Goal: Task Accomplishment & Management: Manage account settings

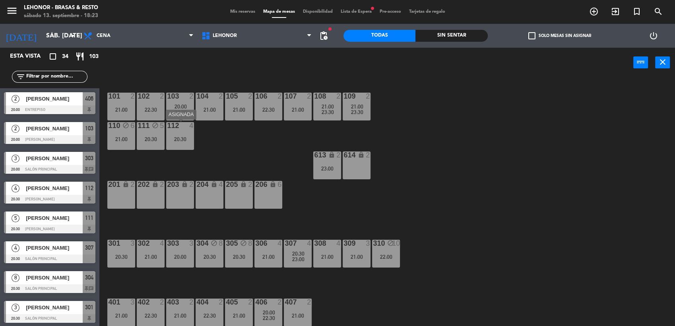
click at [184, 141] on div "20:30" at bounding box center [180, 139] width 28 height 6
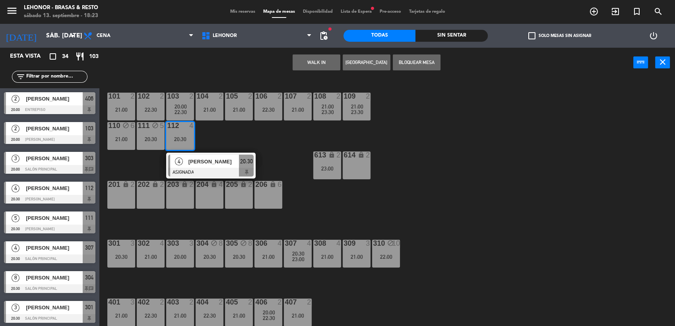
click at [421, 64] on button "Bloquear Mesa" at bounding box center [416, 62] width 48 height 16
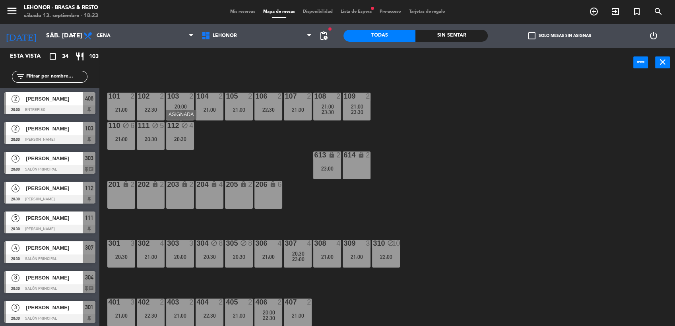
click at [235, 164] on div "101 2 21:00 102 2 22:30 103 2 20:00 22:30 104 2 21:00 105 2 21:00 106 2 22:30 1…" at bounding box center [390, 203] width 568 height 248
click at [272, 104] on div "106 2 22:30" at bounding box center [268, 107] width 28 height 28
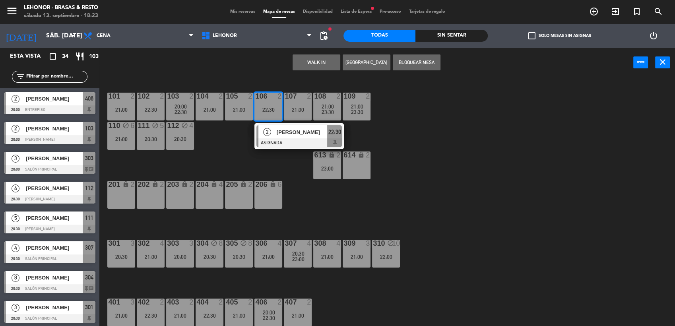
click at [226, 157] on div "101 2 21:00 102 2 22:30 103 2 20:00 22:30 104 2 21:00 105 2 21:00 106 2 22:30 2…" at bounding box center [390, 203] width 568 height 248
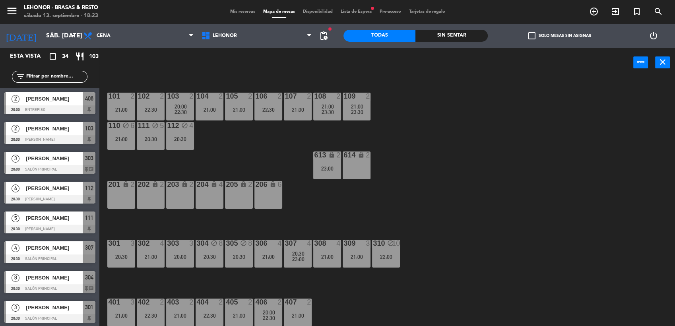
click at [188, 109] on div "20:00" at bounding box center [180, 107] width 28 height 6
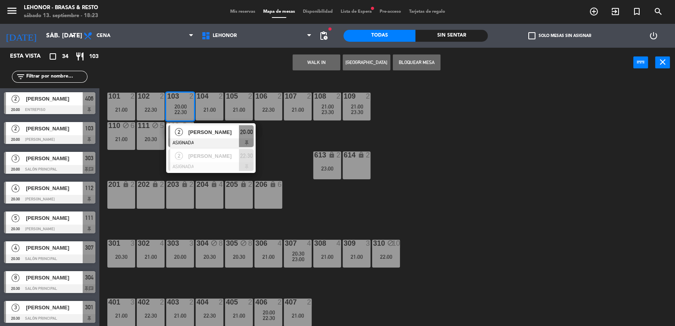
click at [201, 128] on span "[PERSON_NAME]" at bounding box center [213, 132] width 51 height 8
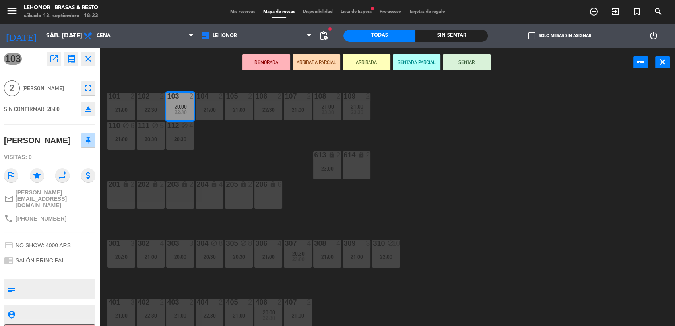
click at [258, 111] on div "22:30" at bounding box center [268, 110] width 28 height 6
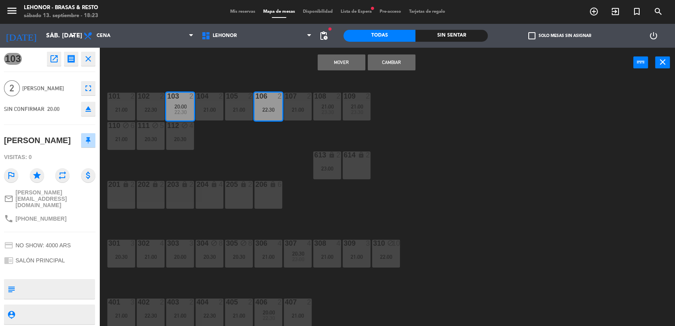
click at [342, 64] on button "Mover" at bounding box center [341, 62] width 48 height 16
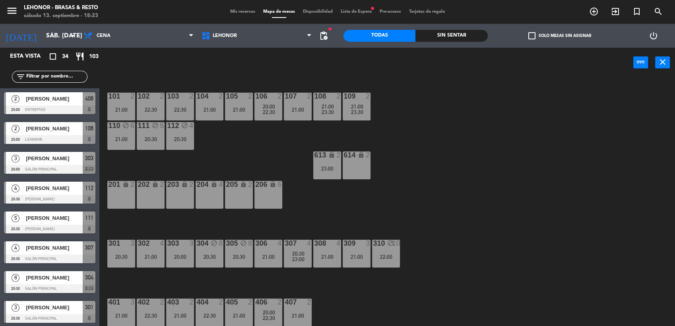
click at [389, 138] on div "101 2 21:00 102 2 22:30 103 2 22:30 104 2 21:00 105 2 21:00 106 2 20:00 22:30 1…" at bounding box center [390, 203] width 568 height 248
click at [126, 153] on div "101 2 21:00 23:30 102 2 22:30 103 2 22:30 104 2 21:00 105 2 21:00 106 2 20:00 2…" at bounding box center [390, 203] width 568 height 248
click at [299, 264] on div "307 4 20:30 23:00" at bounding box center [298, 254] width 28 height 28
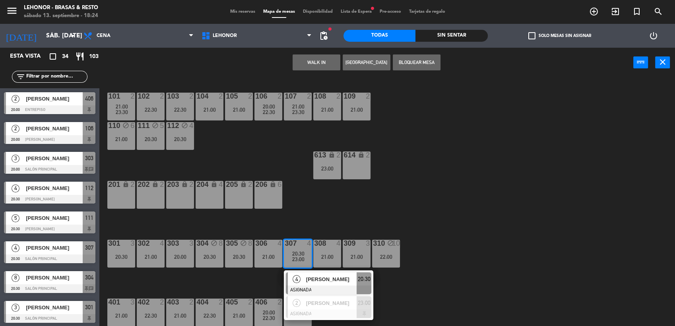
click at [364, 205] on div "101 2 21:00 23:30 102 2 22:30 103 2 22:30 104 2 21:00 105 2 21:00 106 2 20:00 2…" at bounding box center [390, 203] width 568 height 248
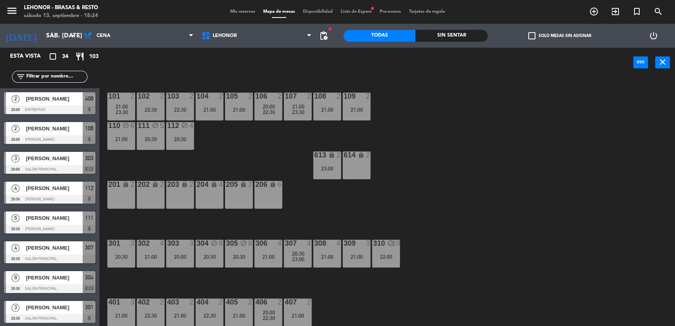
click at [178, 251] on div "303 3 20:00" at bounding box center [180, 254] width 28 height 28
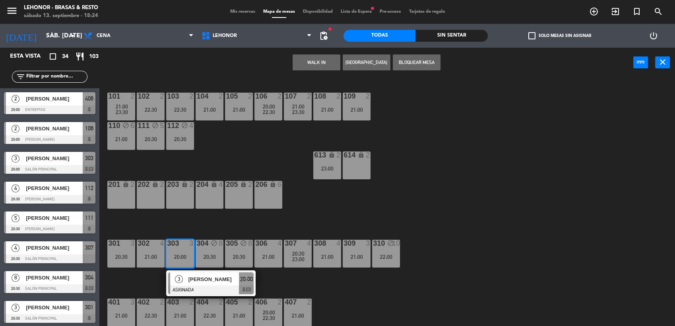
click at [404, 56] on button "Bloquear Mesa" at bounding box center [416, 62] width 48 height 16
click at [404, 61] on button "Bloquear Mesa" at bounding box center [416, 62] width 48 height 16
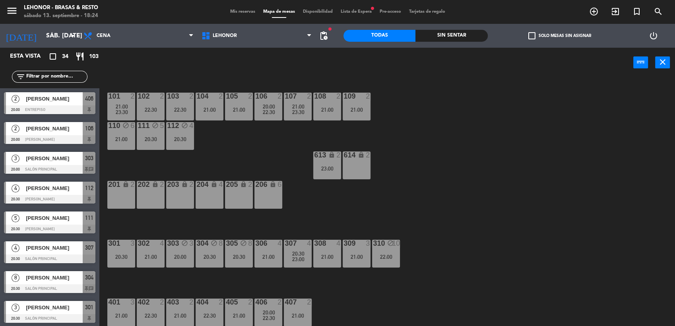
click at [304, 251] on div "20:30" at bounding box center [298, 254] width 28 height 6
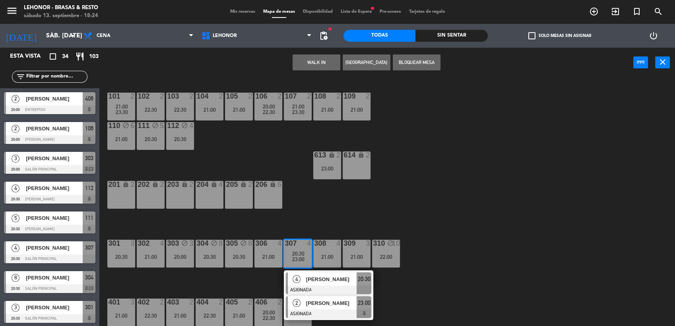
click at [312, 304] on span "[PERSON_NAME]" at bounding box center [331, 303] width 51 height 8
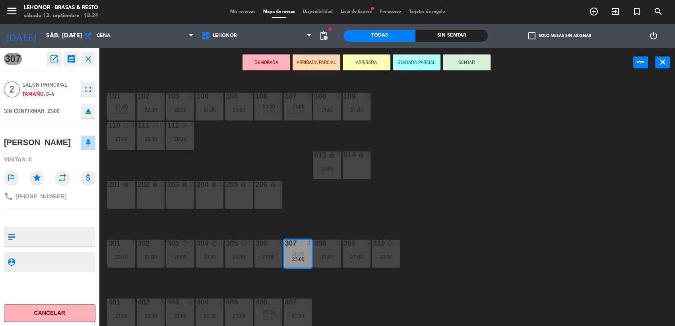
click at [176, 257] on div "20:00" at bounding box center [180, 257] width 28 height 6
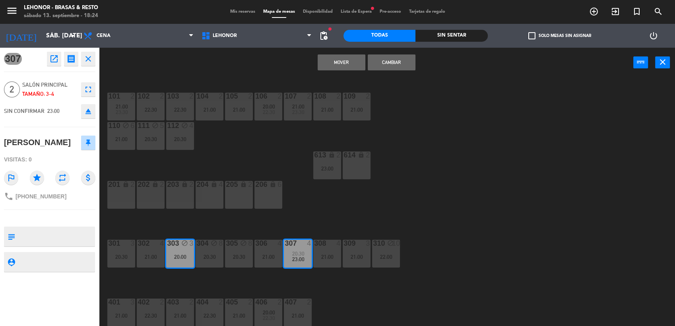
click at [348, 59] on button "Mover" at bounding box center [341, 62] width 48 height 16
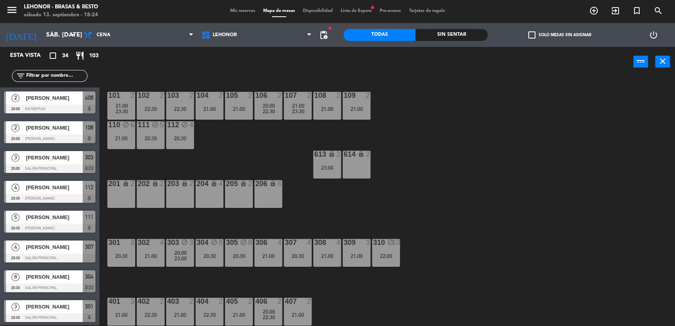
scroll to position [238, 0]
click at [326, 37] on span "pending_actions" at bounding box center [324, 35] width 10 height 10
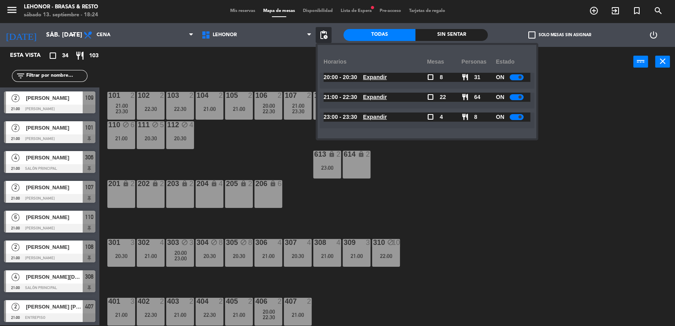
click at [385, 75] on u "Expandir" at bounding box center [375, 77] width 24 height 6
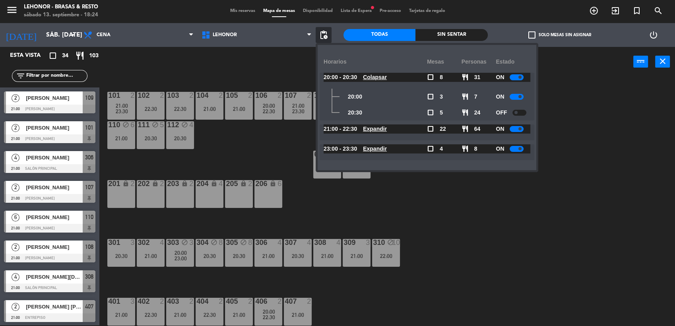
click at [379, 127] on u "Expandir" at bounding box center [375, 129] width 24 height 6
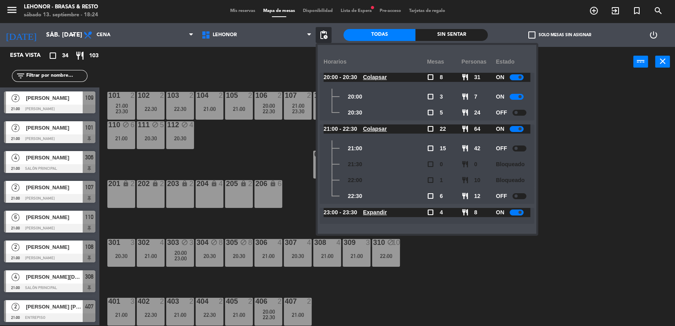
click at [379, 215] on u "Expandir" at bounding box center [375, 212] width 24 height 6
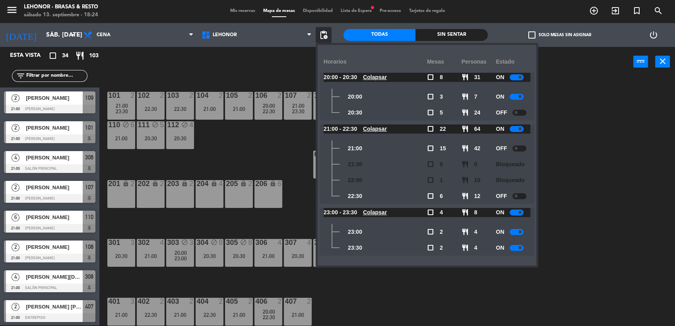
click at [519, 233] on div at bounding box center [516, 232] width 14 height 6
click at [556, 230] on div "101 2 21:00 23:30 102 2 22:30 103 2 22:30 104 2 21:00 105 2 21:00 106 2 20:00 2…" at bounding box center [390, 202] width 568 height 248
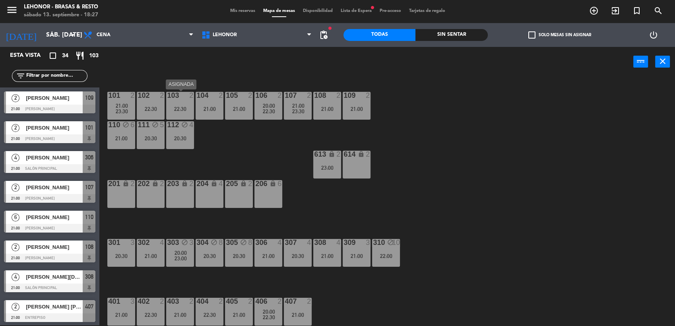
click at [177, 116] on div "103 2 22:30" at bounding box center [180, 106] width 28 height 28
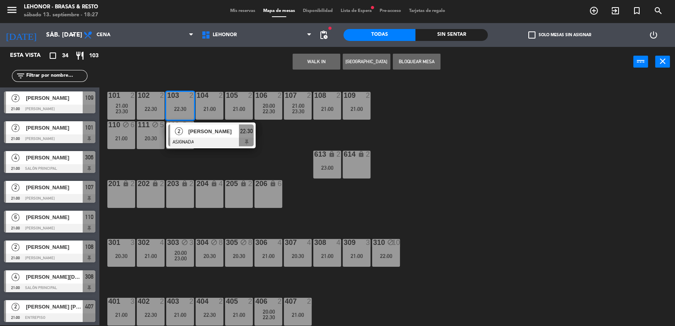
click at [226, 166] on div "101 2 21:00 23:30 102 2 22:30 103 2 22:30 2 [PERSON_NAME] ASIGNADA 22:30 104 2 …" at bounding box center [390, 202] width 568 height 248
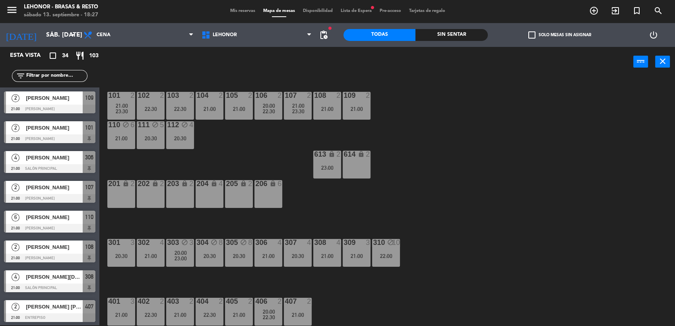
click at [241, 8] on div "Mis reservas Mapa de mesas Disponibilidad Lista de Espera fiber_manual_record P…" at bounding box center [337, 11] width 223 height 7
click at [239, 10] on span "Mis reservas" at bounding box center [242, 11] width 33 height 4
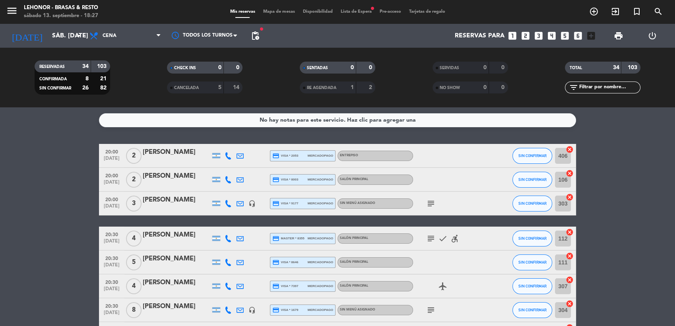
click at [426, 200] on icon "subject" at bounding box center [431, 204] width 10 height 10
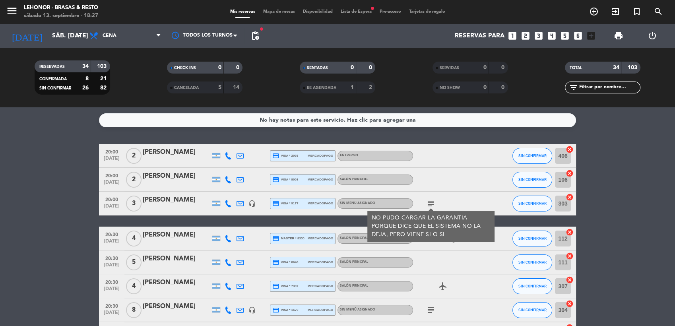
click at [426, 200] on icon "subject" at bounding box center [431, 204] width 10 height 10
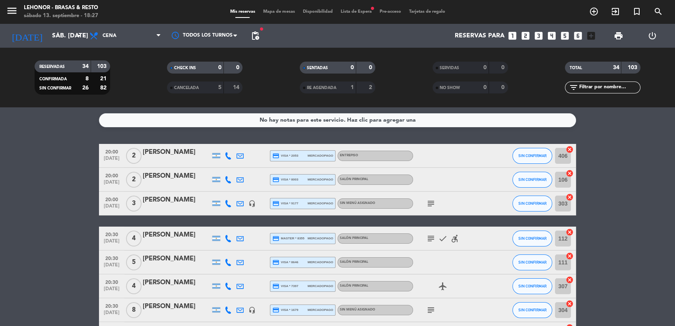
click at [432, 240] on icon "subject" at bounding box center [431, 239] width 10 height 10
click at [454, 240] on icon "accessible_forward" at bounding box center [455, 239] width 10 height 10
click at [432, 241] on icon "subject" at bounding box center [431, 239] width 10 height 10
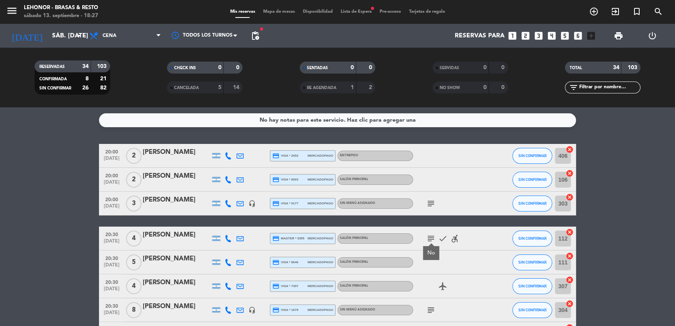
click at [432, 241] on icon "subject" at bounding box center [431, 239] width 10 height 10
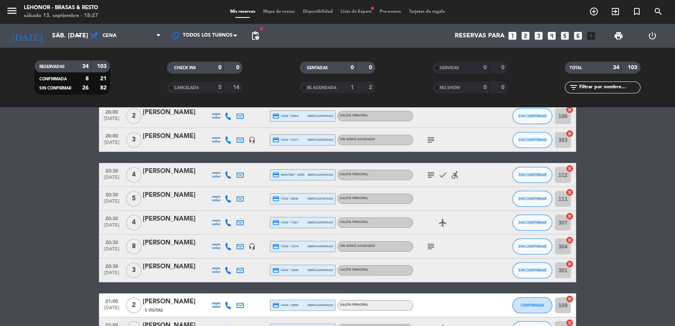
scroll to position [67, 0]
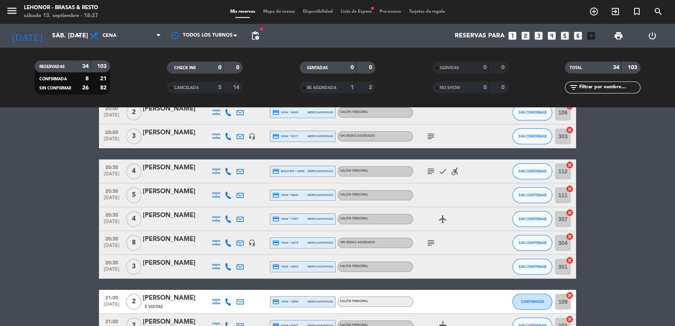
click at [427, 243] on icon "subject" at bounding box center [431, 243] width 10 height 10
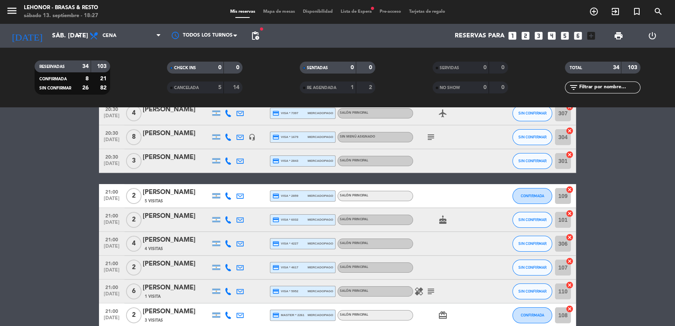
scroll to position [178, 0]
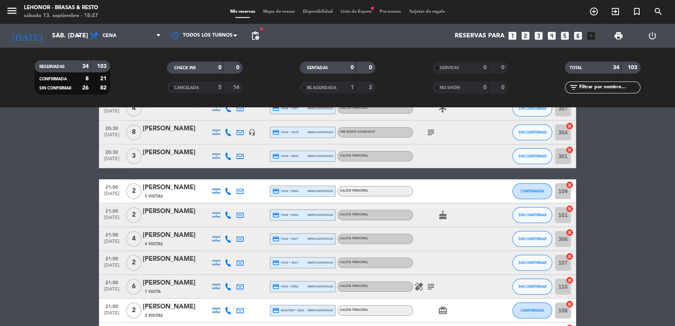
click at [420, 286] on icon "healing" at bounding box center [419, 287] width 10 height 10
click at [430, 288] on icon "subject" at bounding box center [431, 287] width 10 height 10
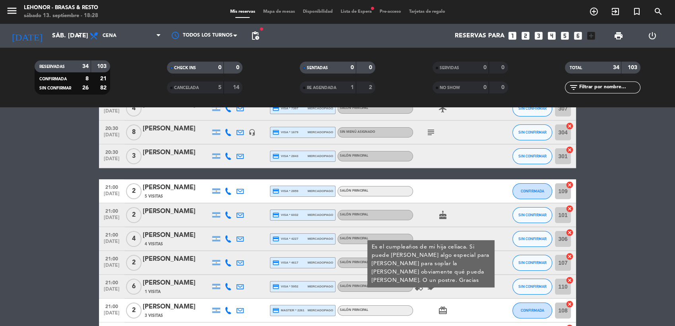
click at [430, 288] on icon "subject" at bounding box center [431, 287] width 10 height 10
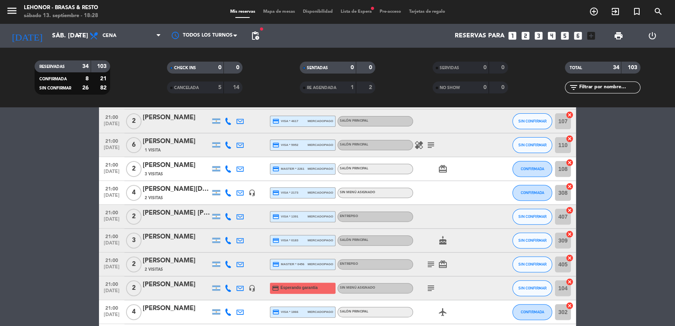
scroll to position [320, 0]
click at [431, 263] on icon "subject" at bounding box center [431, 264] width 10 height 10
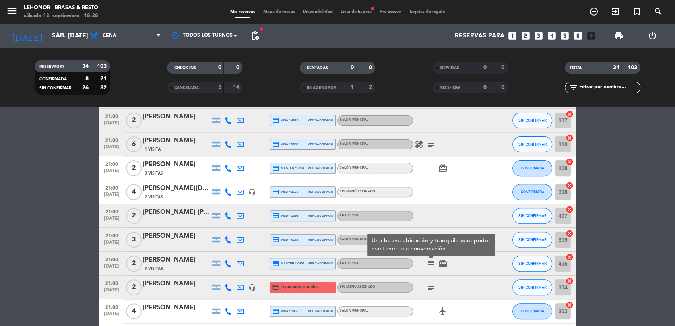
click at [431, 263] on icon "subject" at bounding box center [431, 264] width 10 height 10
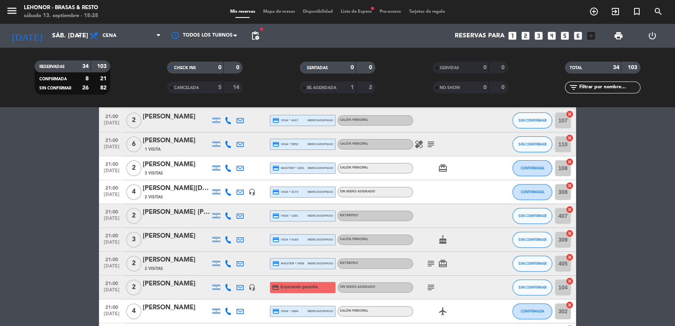
click at [429, 285] on icon "subject" at bounding box center [431, 287] width 10 height 10
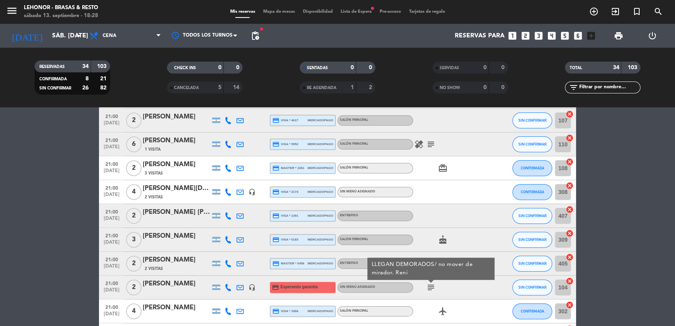
click at [429, 285] on icon "subject" at bounding box center [431, 287] width 10 height 10
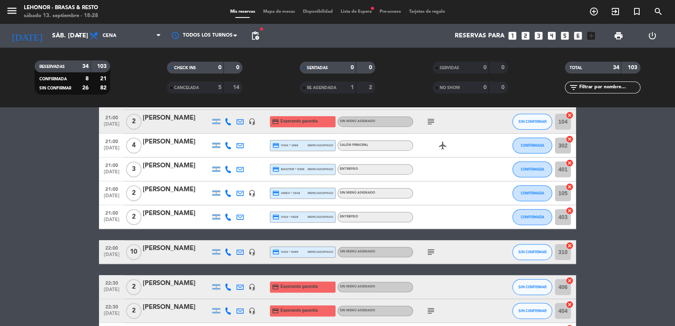
scroll to position [514, 0]
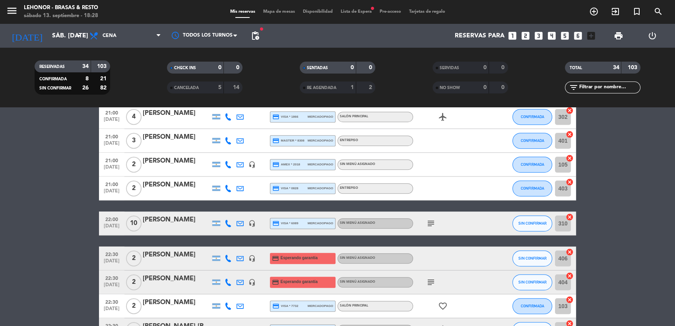
click at [431, 222] on icon "subject" at bounding box center [431, 223] width 10 height 10
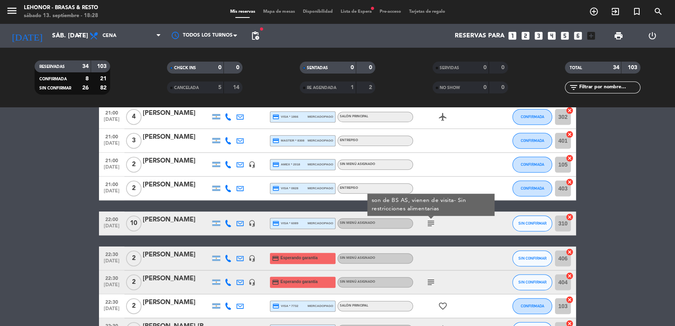
click at [431, 222] on icon "subject" at bounding box center [431, 223] width 10 height 10
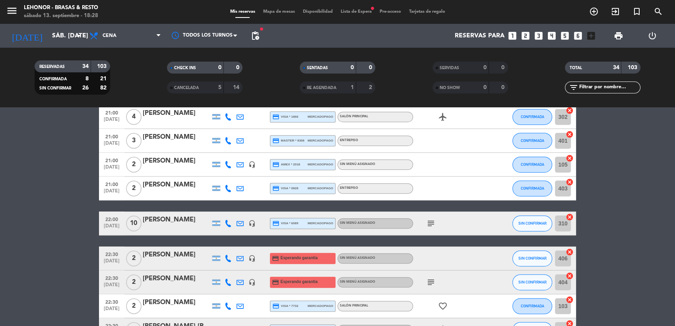
click at [432, 282] on icon "subject" at bounding box center [431, 282] width 10 height 10
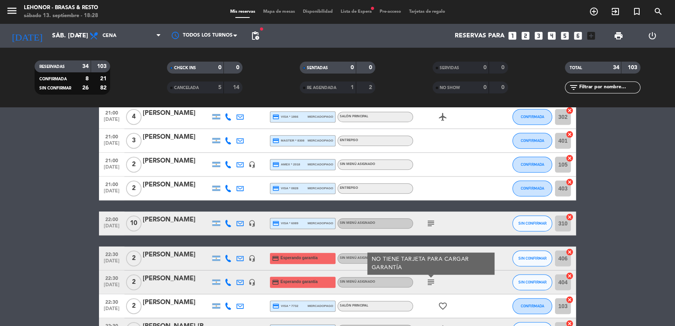
click at [432, 282] on icon "subject" at bounding box center [431, 282] width 10 height 10
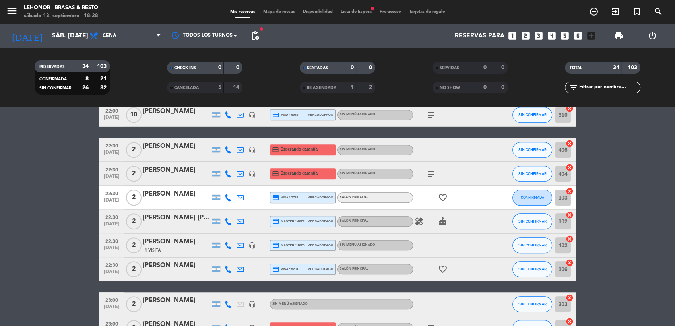
scroll to position [623, 0]
click at [418, 220] on icon "healing" at bounding box center [419, 221] width 10 height 10
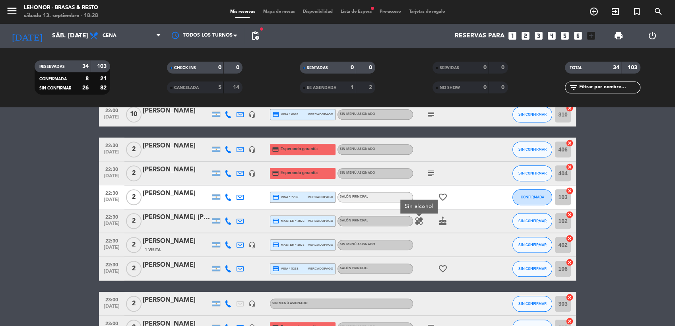
click at [418, 220] on icon "healing" at bounding box center [419, 221] width 10 height 10
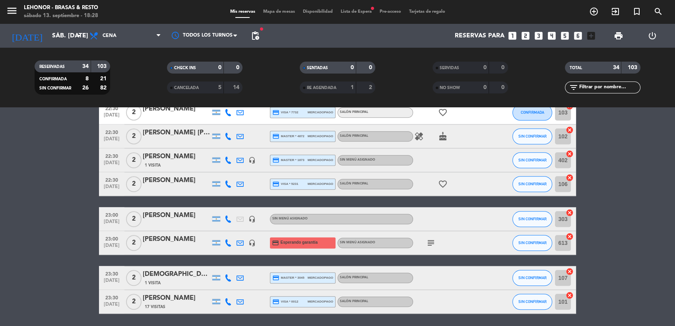
scroll to position [715, 0]
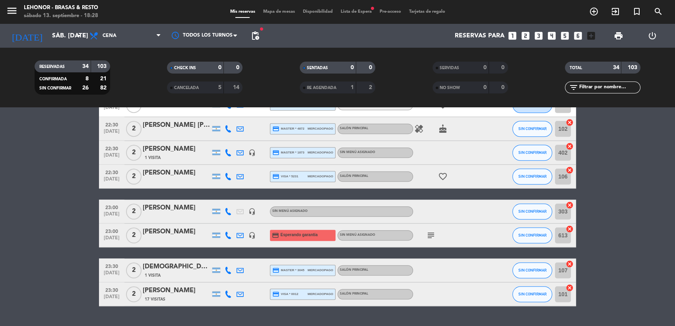
click at [432, 234] on icon "subject" at bounding box center [431, 235] width 10 height 10
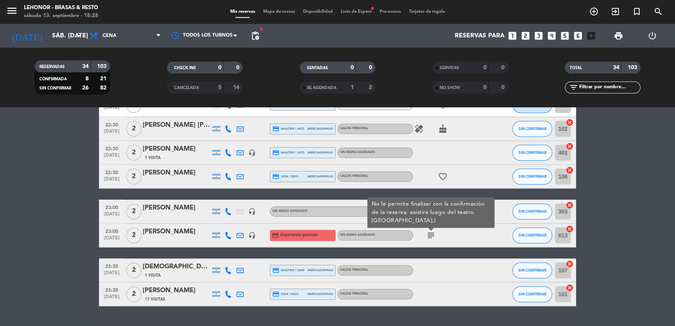
click at [432, 234] on icon "subject" at bounding box center [431, 235] width 10 height 10
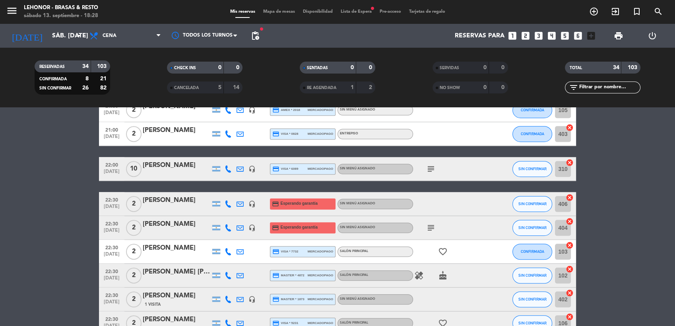
scroll to position [580, 0]
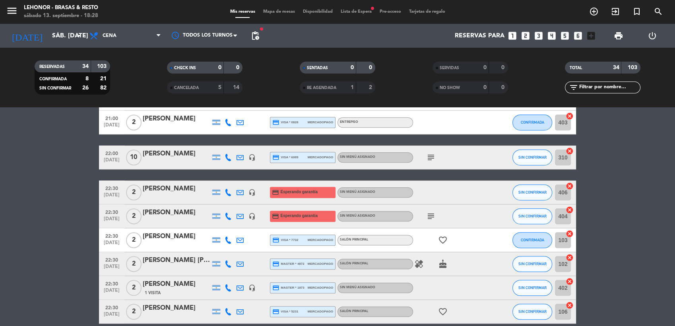
click at [419, 265] on icon "healing" at bounding box center [419, 264] width 10 height 10
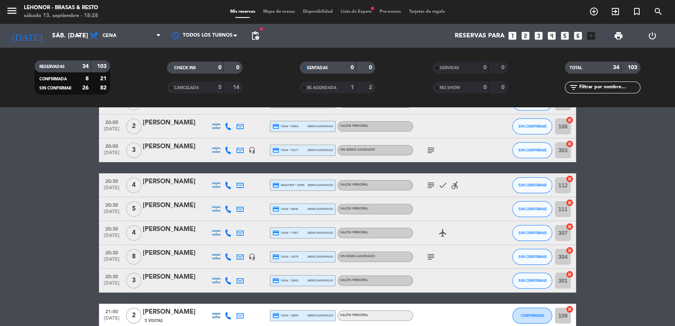
scroll to position [0, 0]
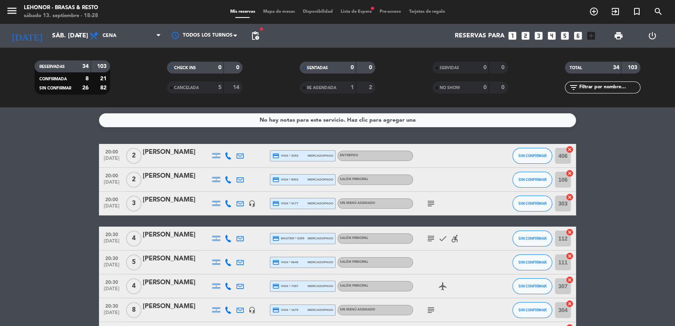
click at [275, 12] on span "Mapa de mesas" at bounding box center [279, 12] width 40 height 4
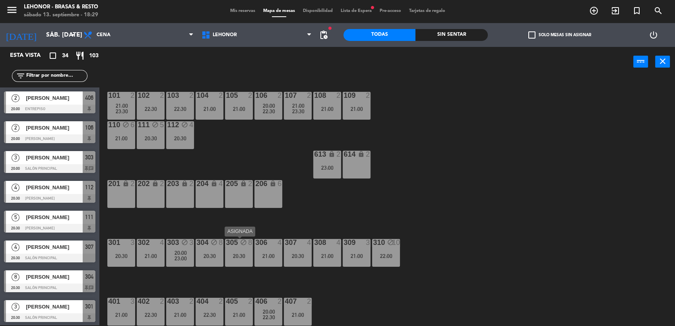
click at [240, 256] on div "20:30" at bounding box center [239, 256] width 28 height 6
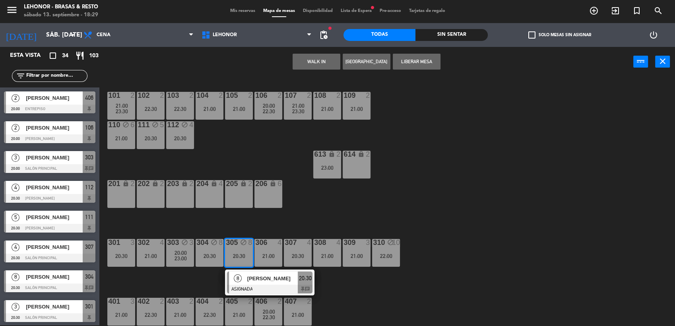
click at [340, 189] on div "101 2 21:00 23:30 102 2 22:30 103 2 22:30 104 2 21:00 105 2 21:00 106 2 20:00 2…" at bounding box center [390, 202] width 568 height 248
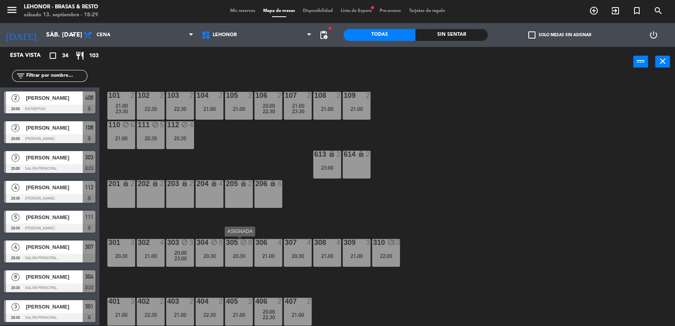
click at [227, 259] on div "305 block 8 20:30" at bounding box center [239, 253] width 28 height 28
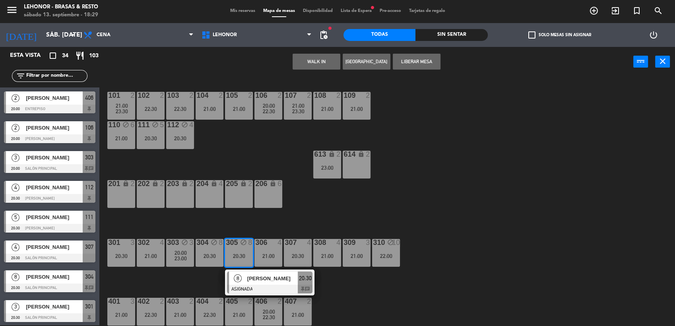
click at [246, 282] on div "[PERSON_NAME]" at bounding box center [272, 278] width 52 height 13
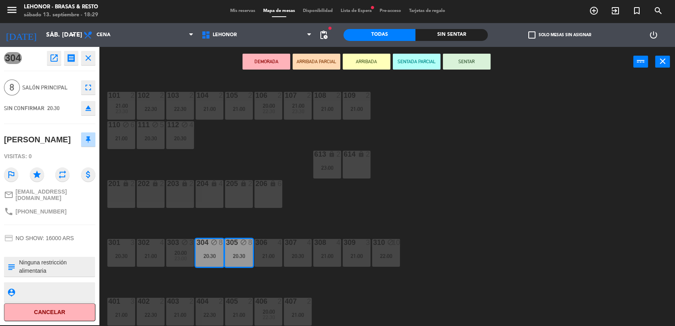
click at [52, 60] on icon "open_in_new" at bounding box center [54, 58] width 10 height 10
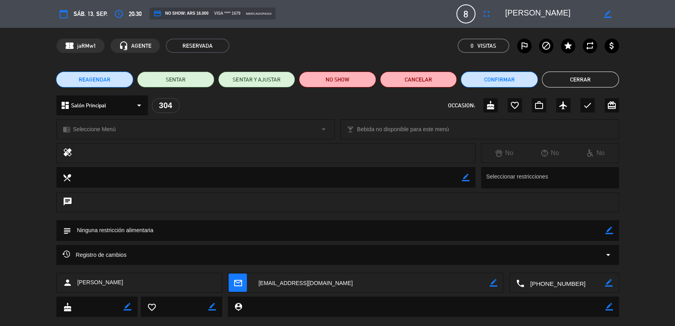
click at [603, 255] on icon "arrow_drop_down" at bounding box center [608, 255] width 10 height 10
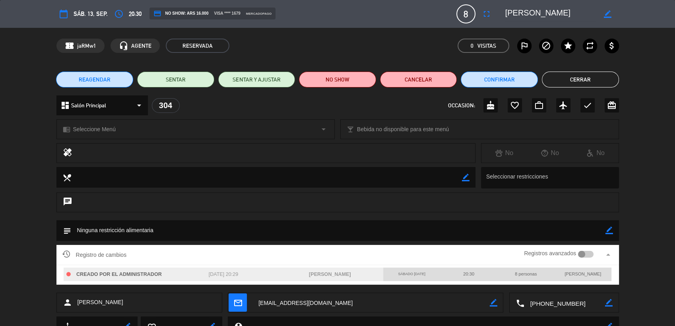
click at [582, 255] on div at bounding box center [581, 254] width 7 height 7
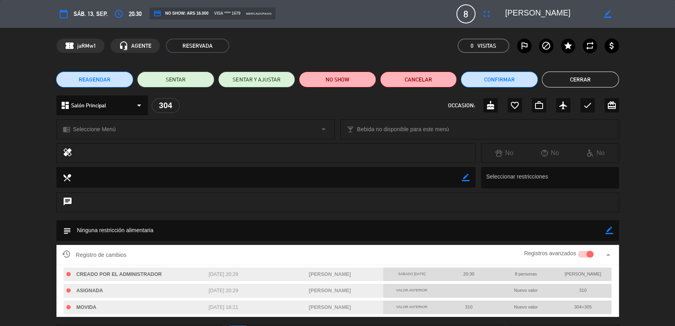
click at [574, 77] on button "Cerrar" at bounding box center [579, 80] width 77 height 16
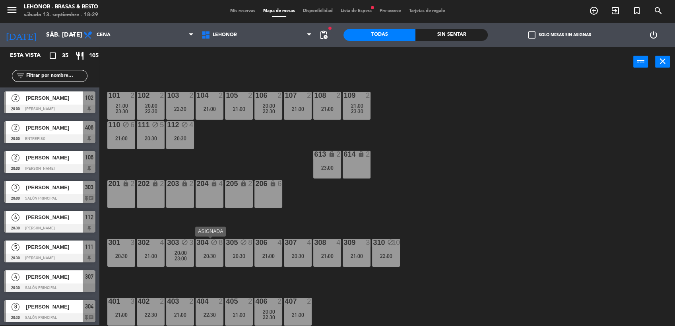
click at [213, 257] on div "20:30" at bounding box center [209, 256] width 28 height 6
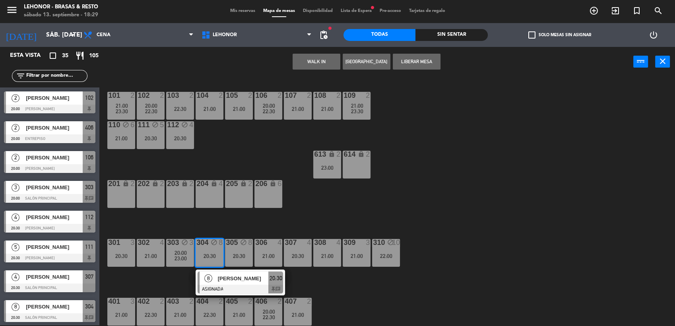
click at [409, 209] on div "101 2 21:00 23:30 102 2 20:00 22:30 103 2 22:30 104 2 21:00 105 2 21:00 106 2 2…" at bounding box center [390, 202] width 568 height 248
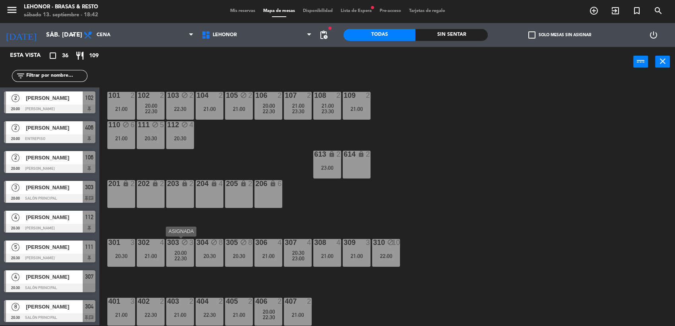
click at [176, 260] on span "22:30" at bounding box center [180, 258] width 12 height 6
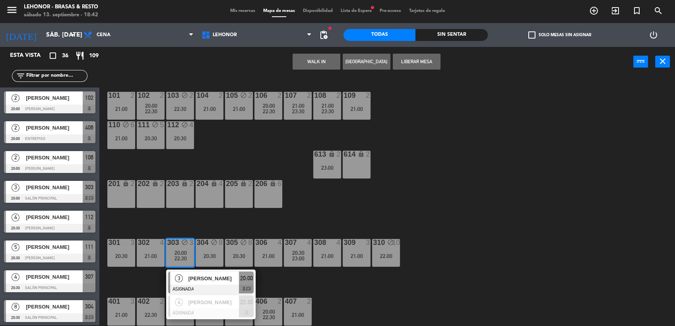
click at [423, 195] on div "101 2 21:00 102 2 20:00 22:30 103 block 2 22:30 104 2 21:00 105 block 2 21:00 1…" at bounding box center [390, 202] width 568 height 248
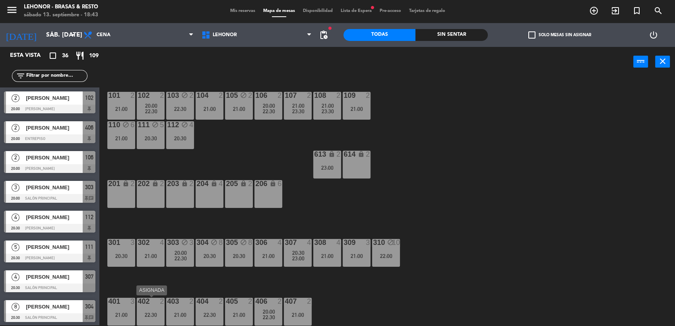
click at [159, 313] on div "22:30" at bounding box center [151, 315] width 28 height 6
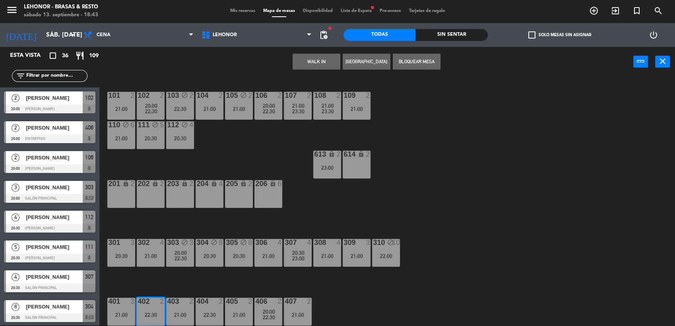
click at [245, 287] on div "101 2 21:00 102 2 20:00 22:30 103 block 2 22:30 104 2 21:00 105 block 2 21:00 1…" at bounding box center [390, 202] width 568 height 248
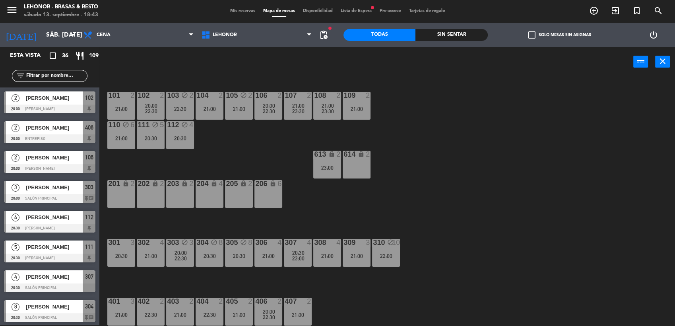
click at [154, 102] on span "20:00" at bounding box center [151, 105] width 12 height 6
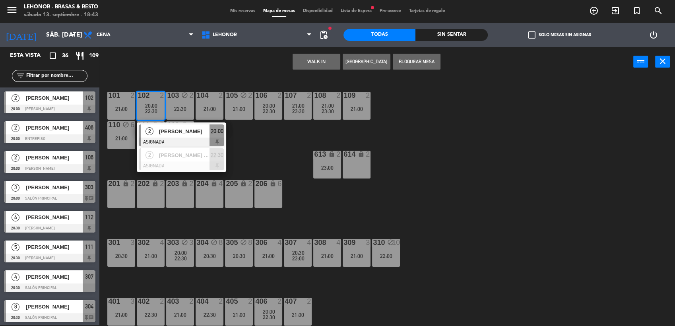
click at [169, 129] on span "[PERSON_NAME]" at bounding box center [184, 131] width 51 height 8
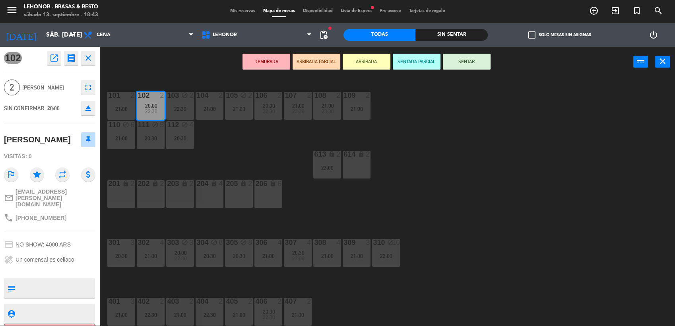
click at [245, 142] on div "101 2 21:00 102 2 20:00 22:30 103 block 2 22:30 104 2 21:00 105 block 2 21:00 1…" at bounding box center [390, 202] width 568 height 248
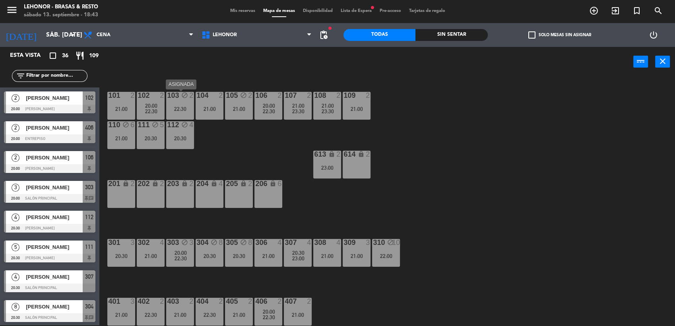
click at [176, 106] on div "22:30" at bounding box center [180, 109] width 28 height 6
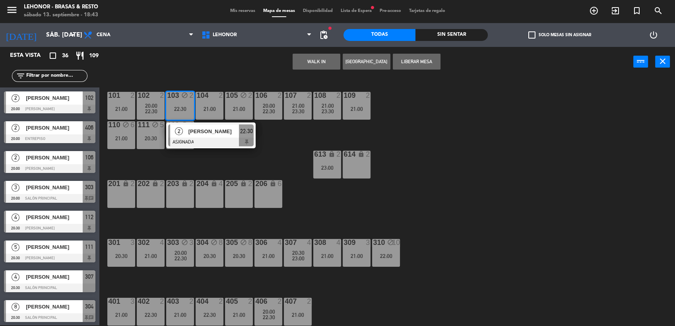
click at [252, 165] on div "101 2 21:00 102 2 20:00 22:30 103 block 2 22:30 2 [PERSON_NAME] ASIGNADA 22:30 …" at bounding box center [390, 202] width 568 height 248
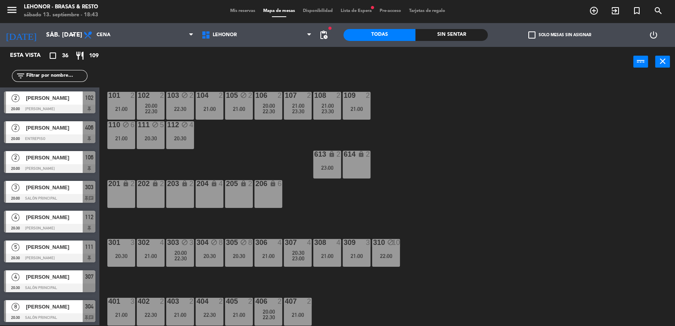
click at [153, 104] on span "20:00" at bounding box center [151, 105] width 12 height 6
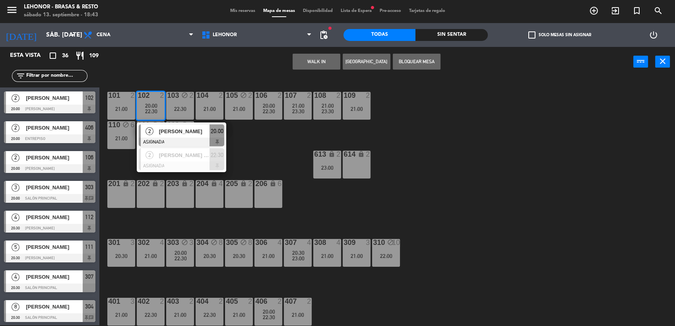
click at [264, 155] on div "101 2 21:00 102 2 20:00 22:30 2 [PERSON_NAME] ASIGNADA 20:00 2 [PERSON_NAME] [P…" at bounding box center [390, 202] width 568 height 248
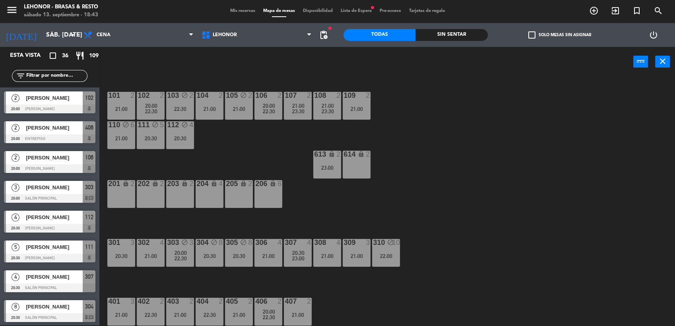
click at [148, 106] on span "20:00" at bounding box center [151, 105] width 12 height 6
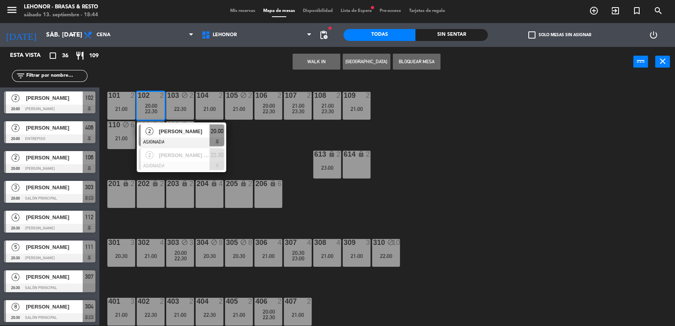
click at [286, 156] on div "101 2 21:00 102 2 20:00 22:30 2 [PERSON_NAME] ASIGNADA 20:00 2 [PERSON_NAME] [P…" at bounding box center [390, 202] width 568 height 248
